Goal: Task Accomplishment & Management: Manage account settings

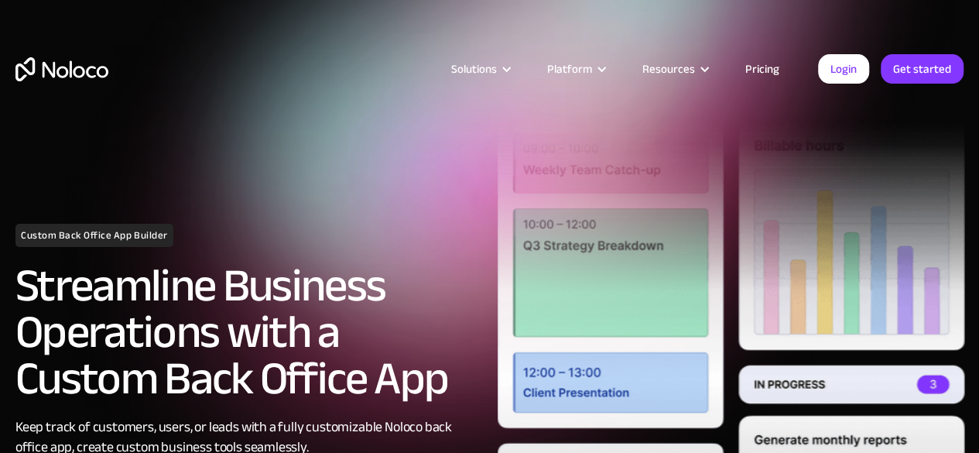
click at [0, 0] on link "Get started" at bounding box center [0, 0] width 0 height 0
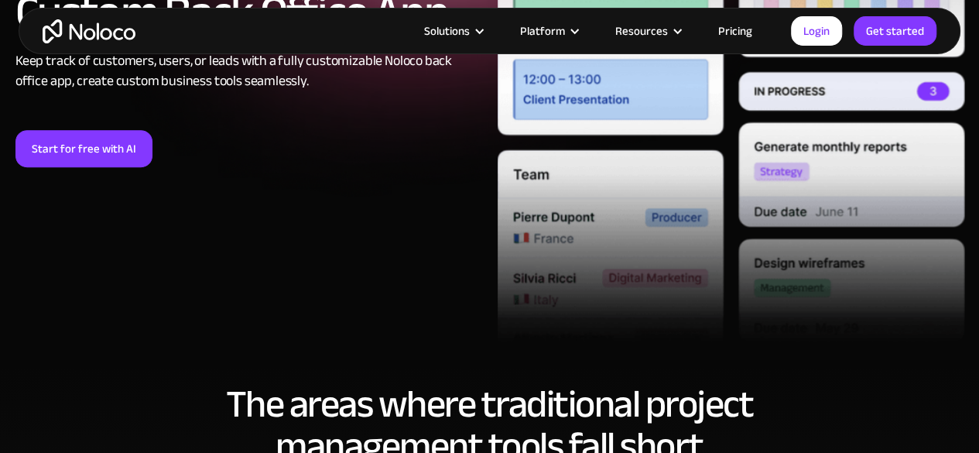
scroll to position [365, 0]
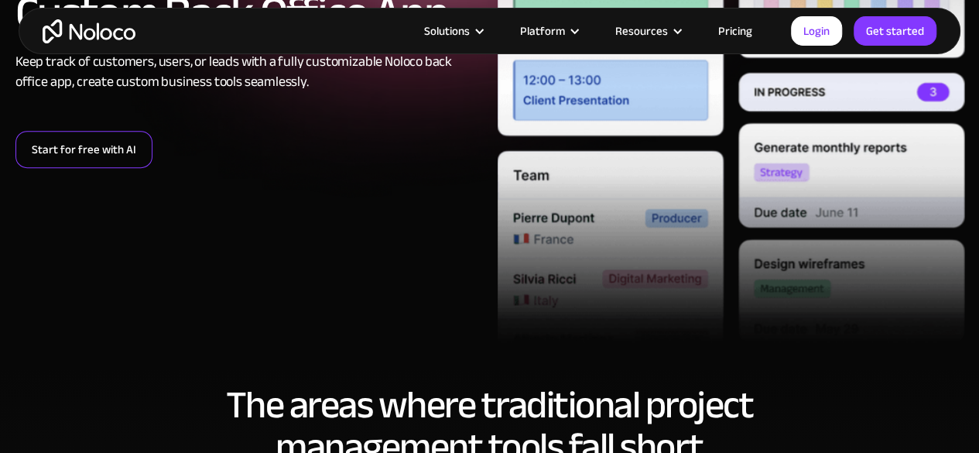
click at [95, 151] on link "Start for free with AI" at bounding box center [83, 149] width 137 height 37
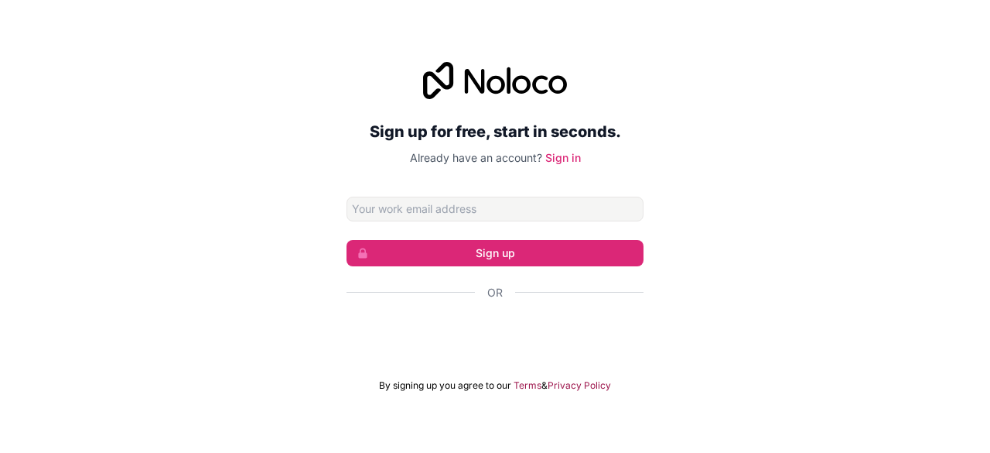
click at [514, 163] on span "Already have an account?" at bounding box center [476, 157] width 132 height 13
click at [569, 155] on link "Sign in" at bounding box center [563, 157] width 36 height 13
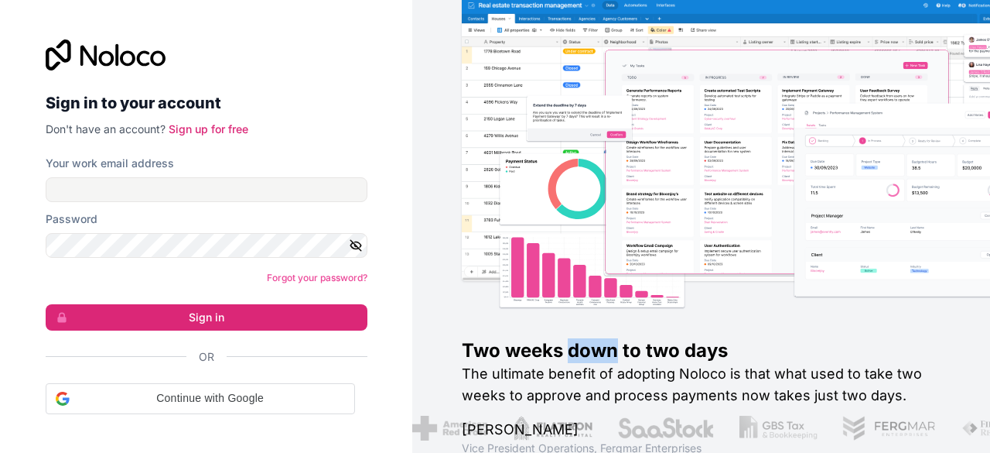
click at [569, 155] on div "Two weeks down to two days The ultimate benefit of adopting Noloco is that what…" at bounding box center [751, 226] width 578 height 459
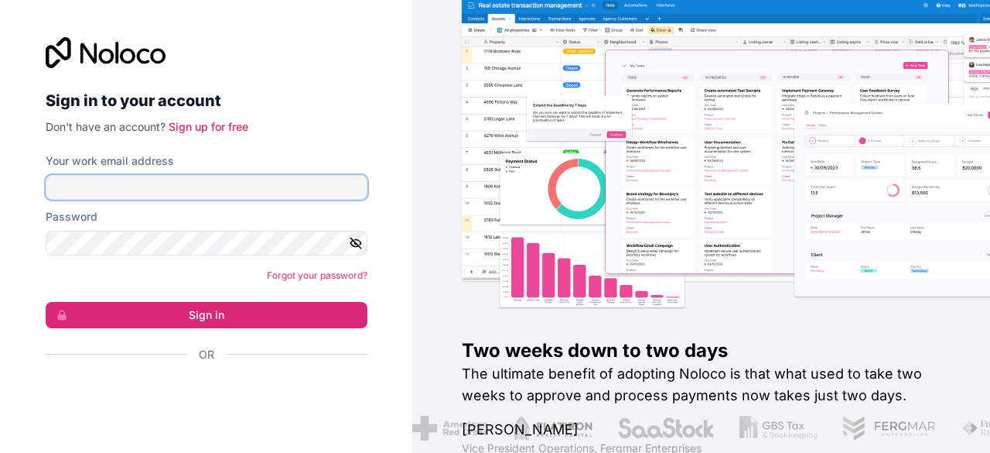
click at [243, 183] on input "Your work email address" at bounding box center [207, 187] width 322 height 25
type input "kelvinamoafo@gmail.com"
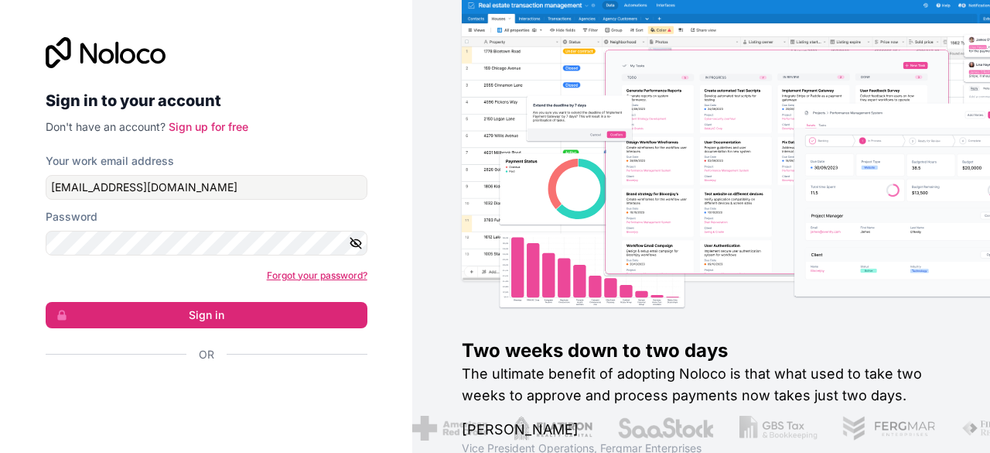
click at [274, 270] on link "Forgot your password?" at bounding box center [317, 275] width 101 height 12
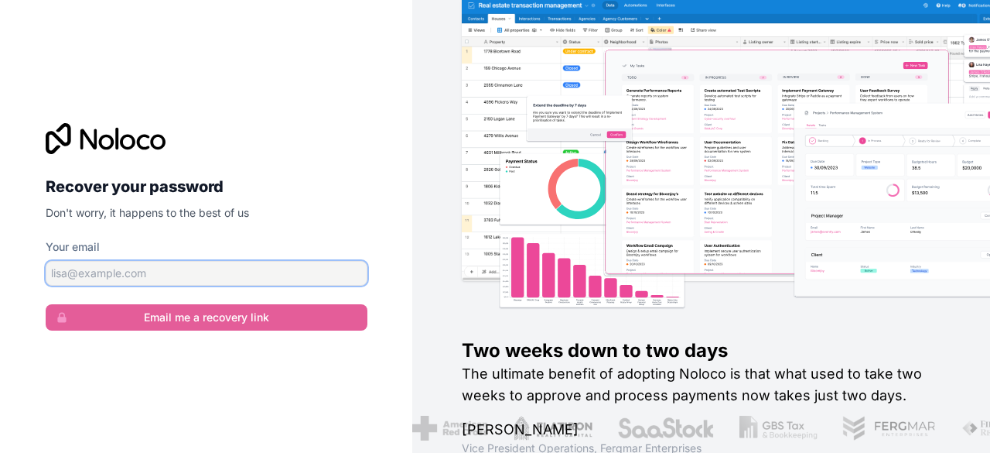
drag, startPoint x: 0, startPoint y: 0, endPoint x: 274, endPoint y: 270, distance: 384.5
click at [274, 270] on input "Your email" at bounding box center [207, 273] width 322 height 25
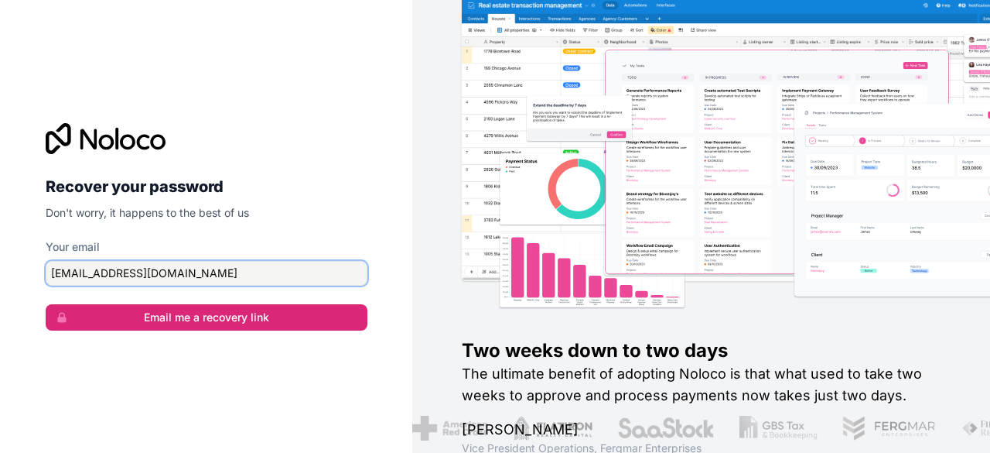
click at [118, 274] on input "kelvinamoafo@gmail.com" at bounding box center [207, 273] width 322 height 25
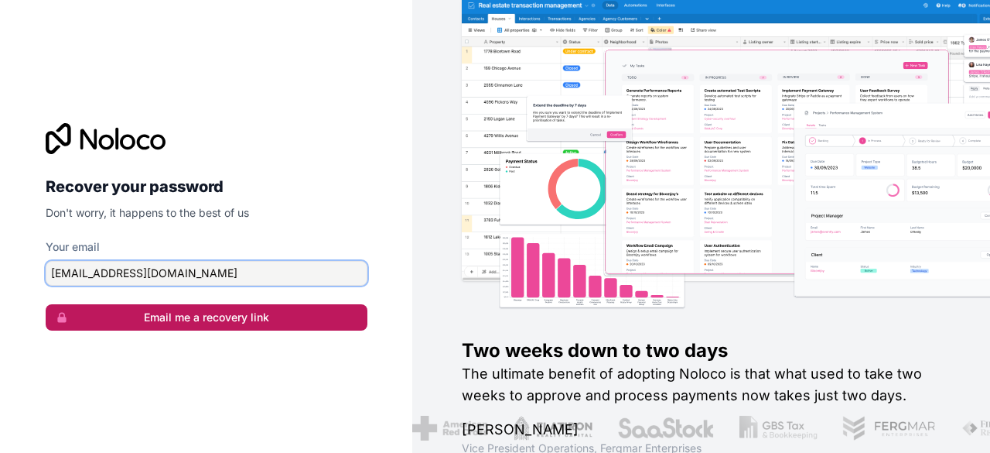
type input "kelvinamoafo81@gmail.com"
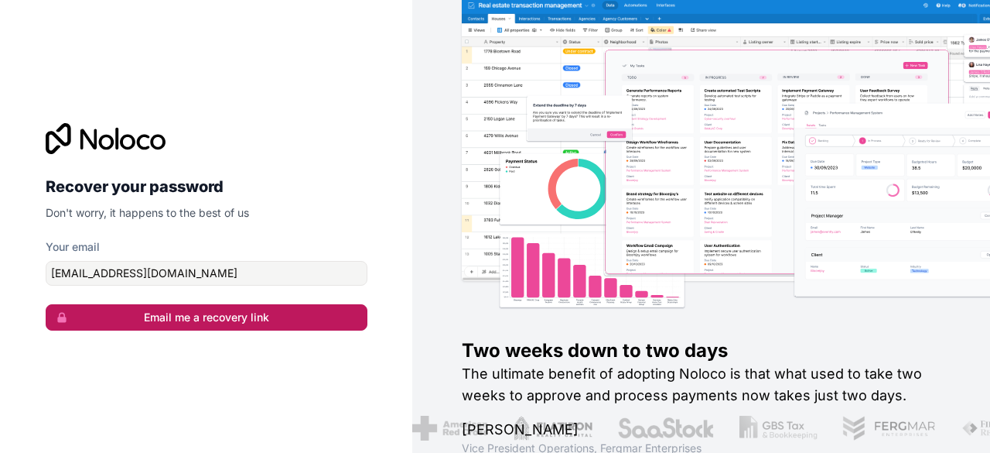
click at [196, 327] on button "Email me a recovery link" at bounding box center [207, 317] width 322 height 26
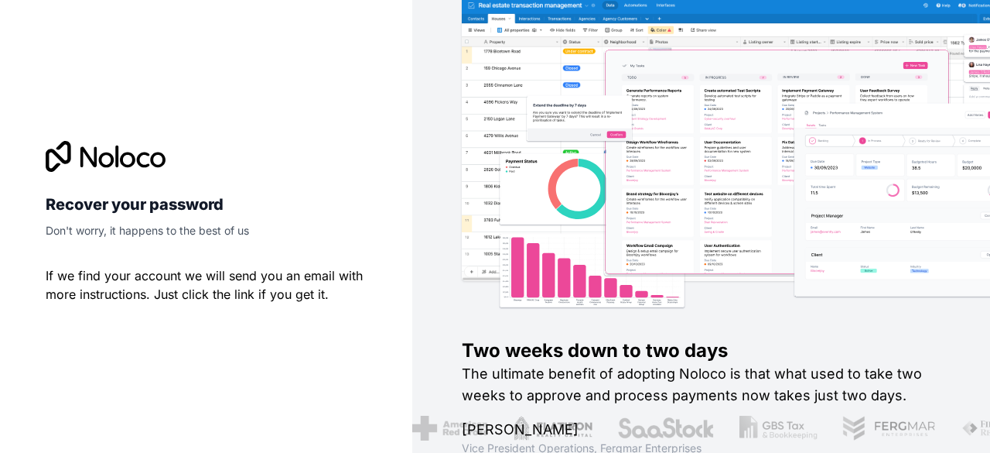
click at [614, 130] on img at bounding box center [776, 170] width 578 height 285
click at [623, 209] on img at bounding box center [776, 170] width 578 height 285
